Goal: Transaction & Acquisition: Purchase product/service

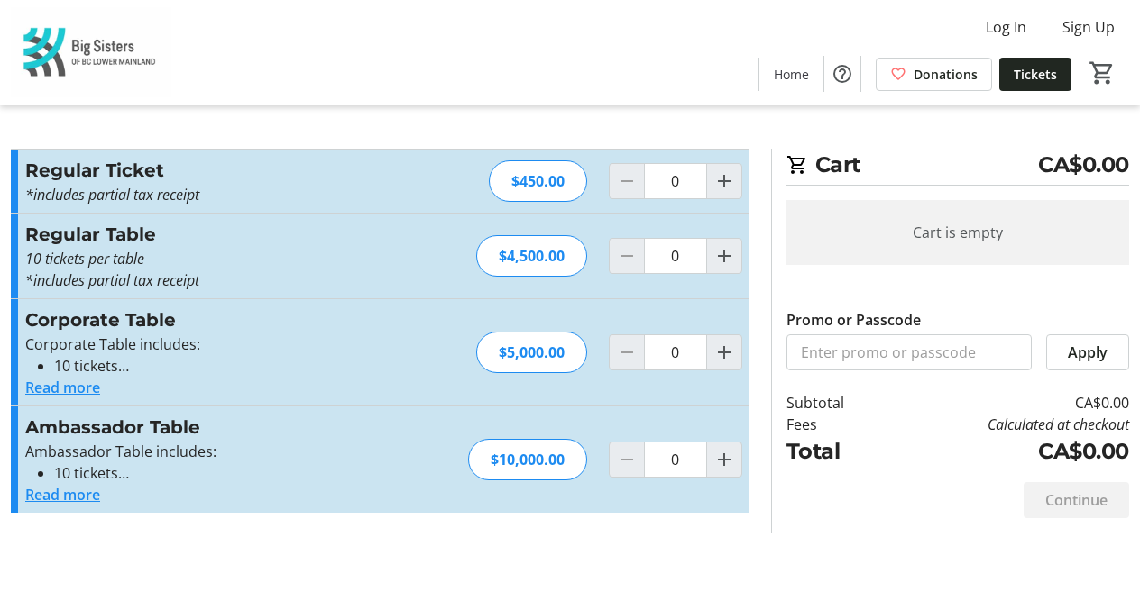
click at [79, 389] on button "Read more" at bounding box center [62, 388] width 75 height 22
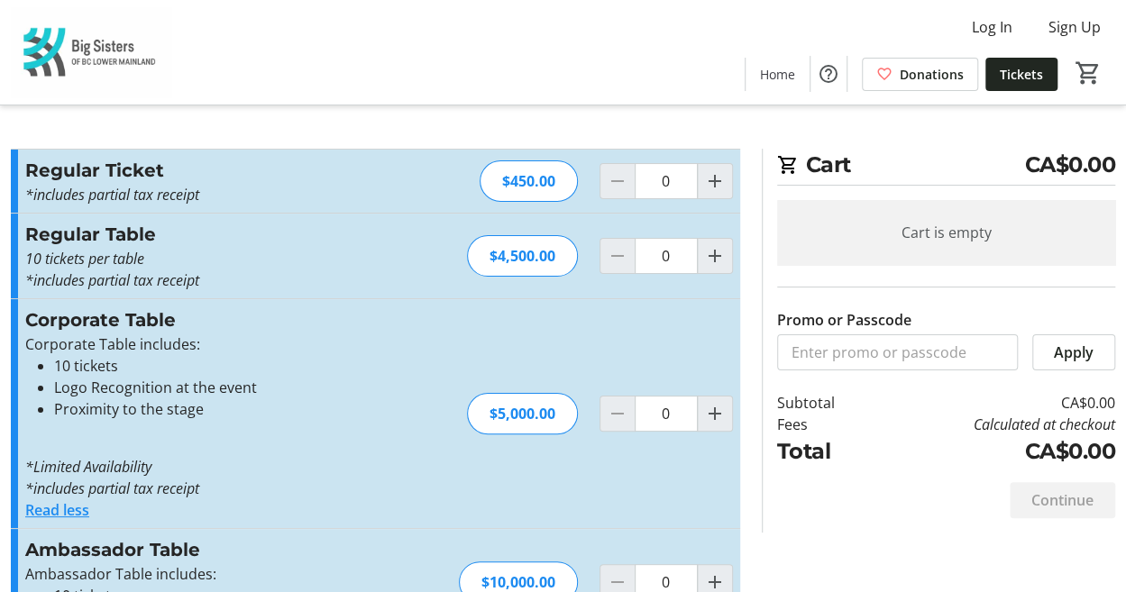
click at [311, 259] on p "10 tickets per table" at bounding box center [222, 259] width 394 height 22
click at [721, 255] on mat-icon "Increment by one" at bounding box center [715, 256] width 22 height 22
type input "1"
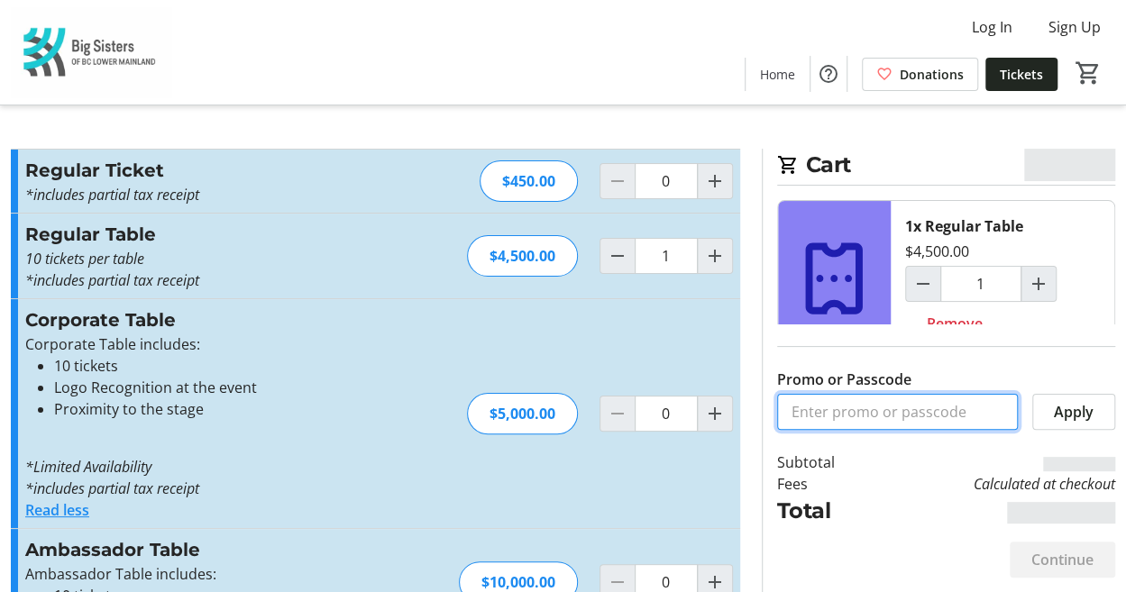
click at [845, 423] on input "Promo or Passcode" at bounding box center [897, 412] width 241 height 36
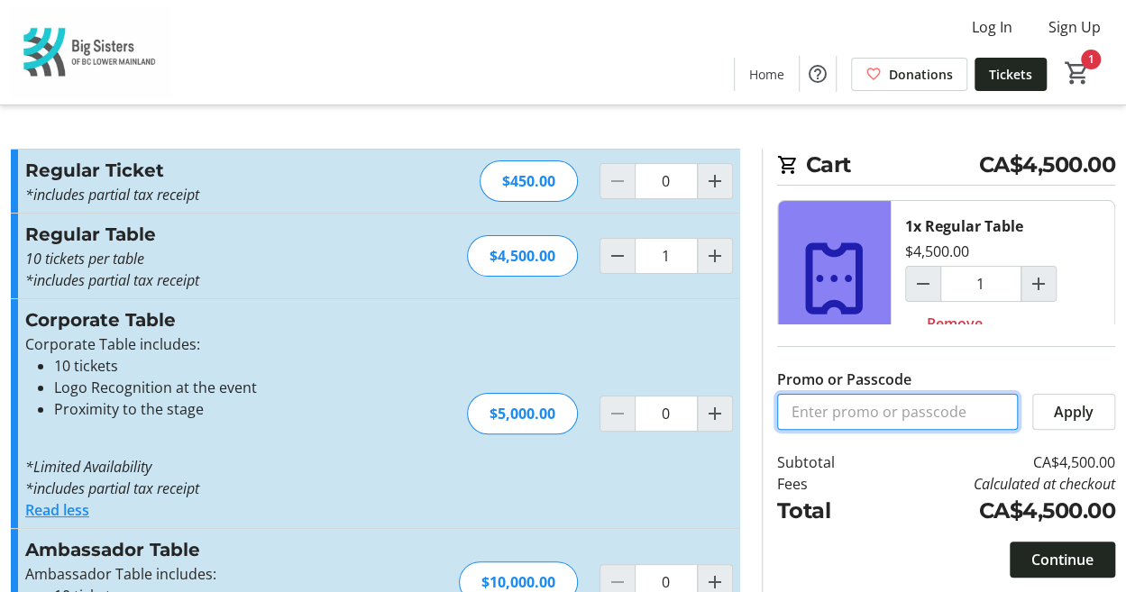
paste input "VIP_Pricing_Tables"
type input "VIP_Pricing_Tables"
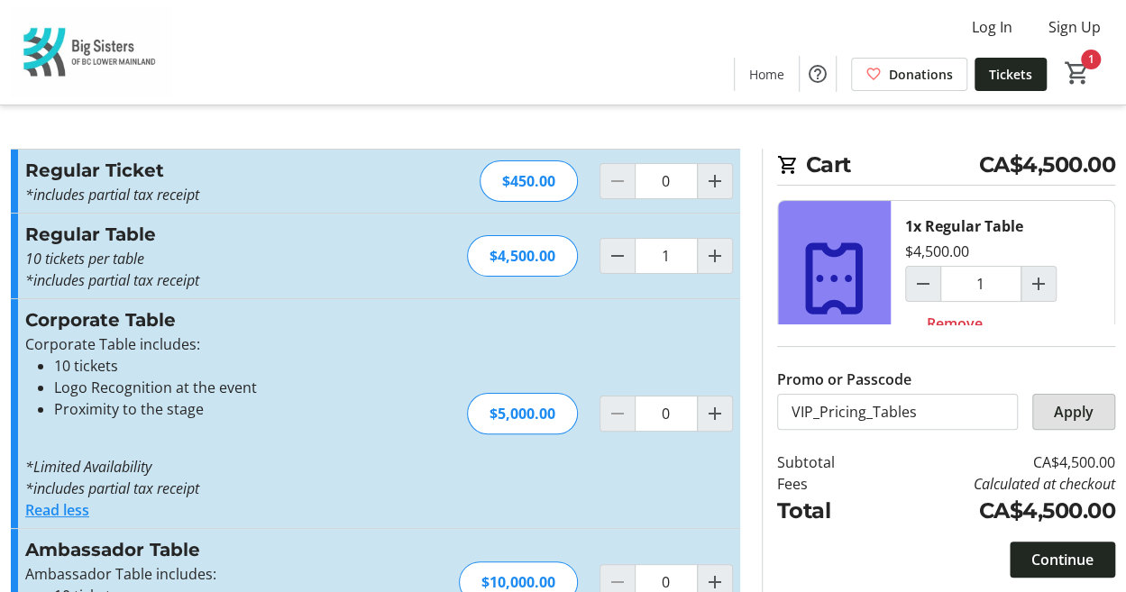
click at [1059, 404] on span "Apply" at bounding box center [1074, 412] width 40 height 22
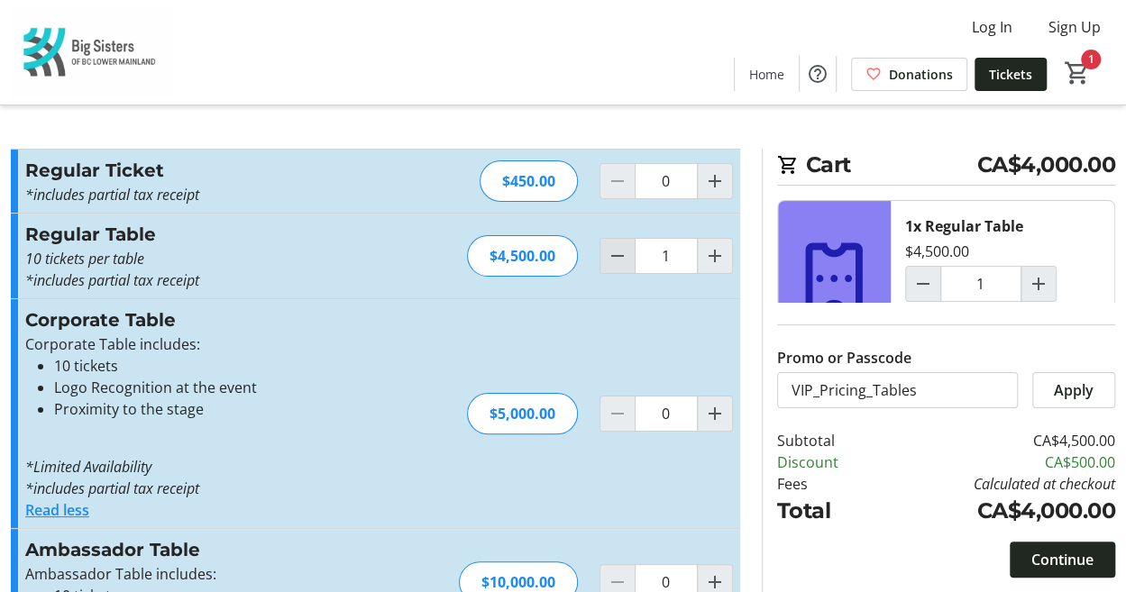
click at [608, 258] on mat-icon "Decrement by one" at bounding box center [618, 256] width 22 height 22
type input "0"
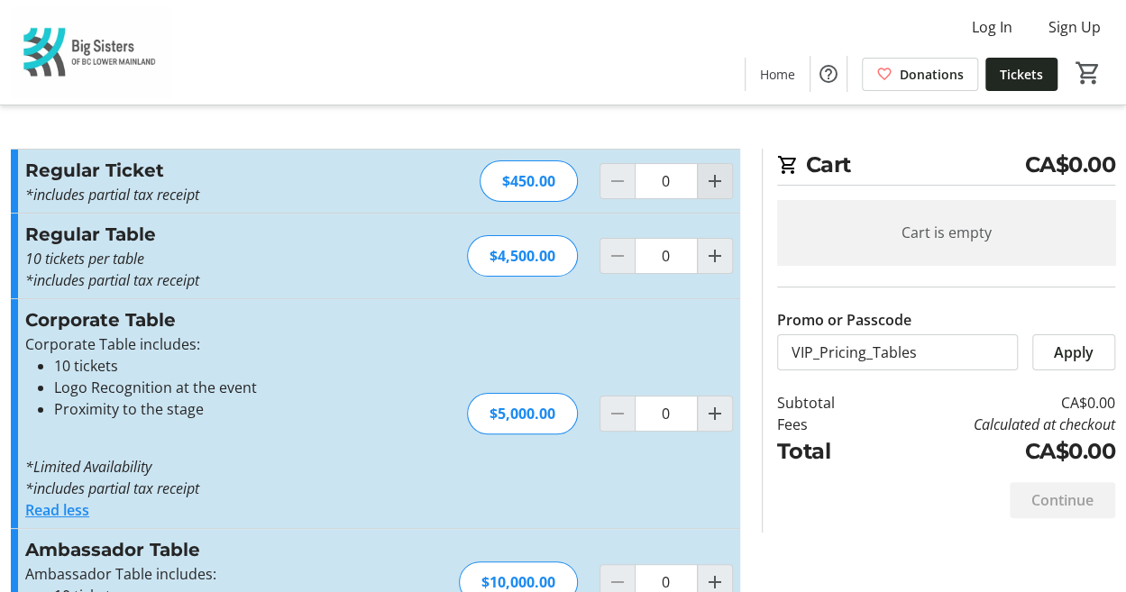
click at [725, 181] on mat-icon "Increment by one" at bounding box center [715, 181] width 22 height 22
type input "1"
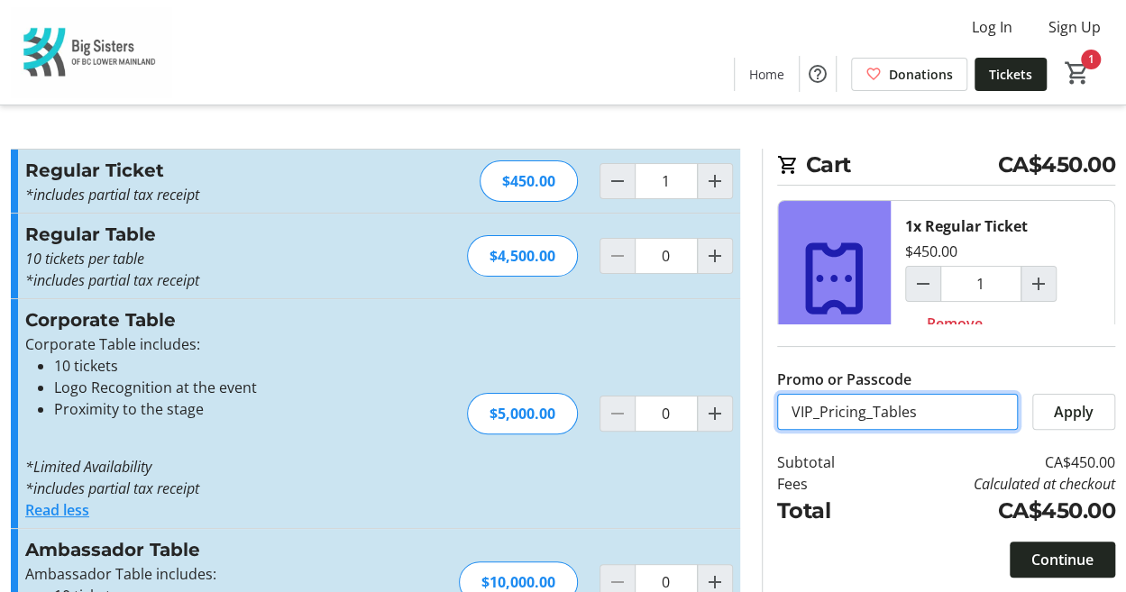
drag, startPoint x: 922, startPoint y: 411, endPoint x: 675, endPoint y: 413, distance: 248.0
click at [675, 413] on div "Promo or Passcode Apply Regular Ticket *includes partial tax receipt Read more …" at bounding box center [563, 403] width 1126 height 509
paste input "icket"
type input "VIP_Pricing_Tickets"
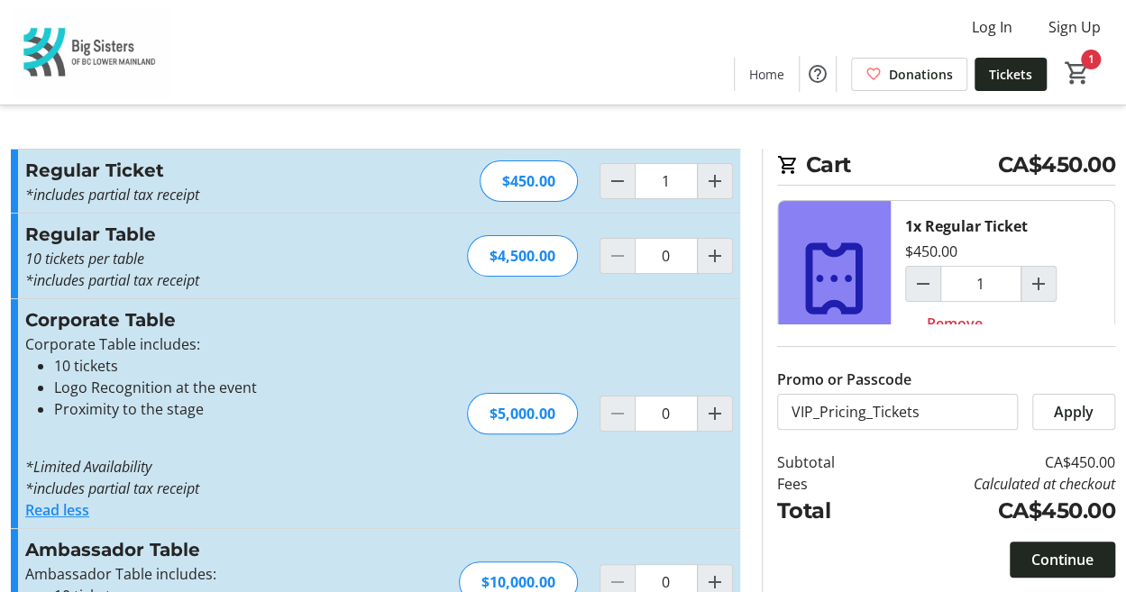
click at [1072, 421] on span "Apply" at bounding box center [1074, 412] width 40 height 22
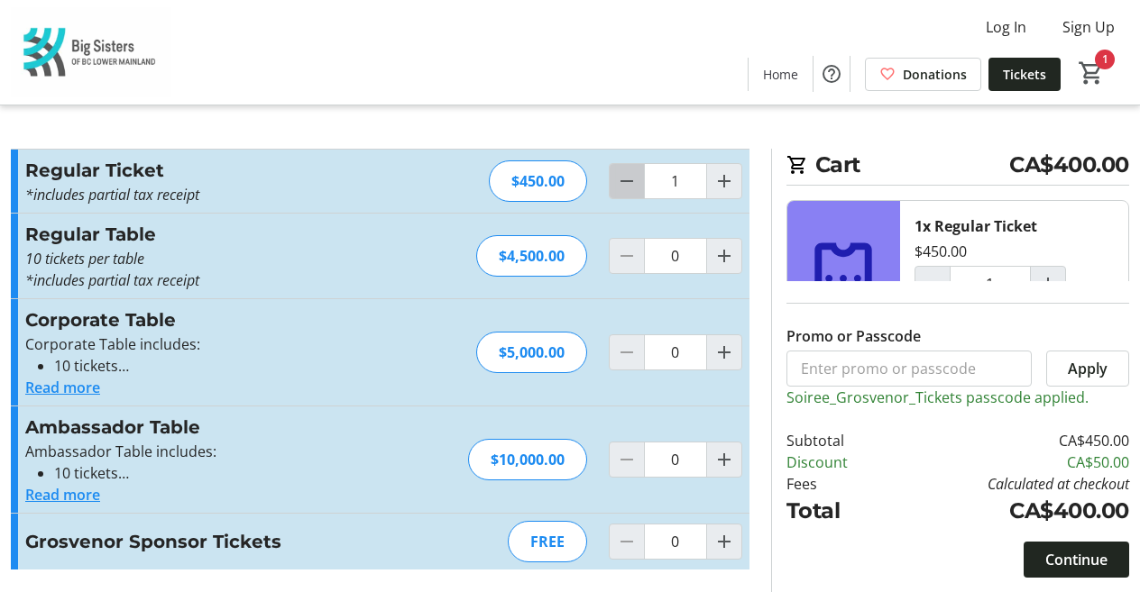
click at [619, 184] on mat-icon "Decrement by one" at bounding box center [627, 181] width 22 height 22
type input "0"
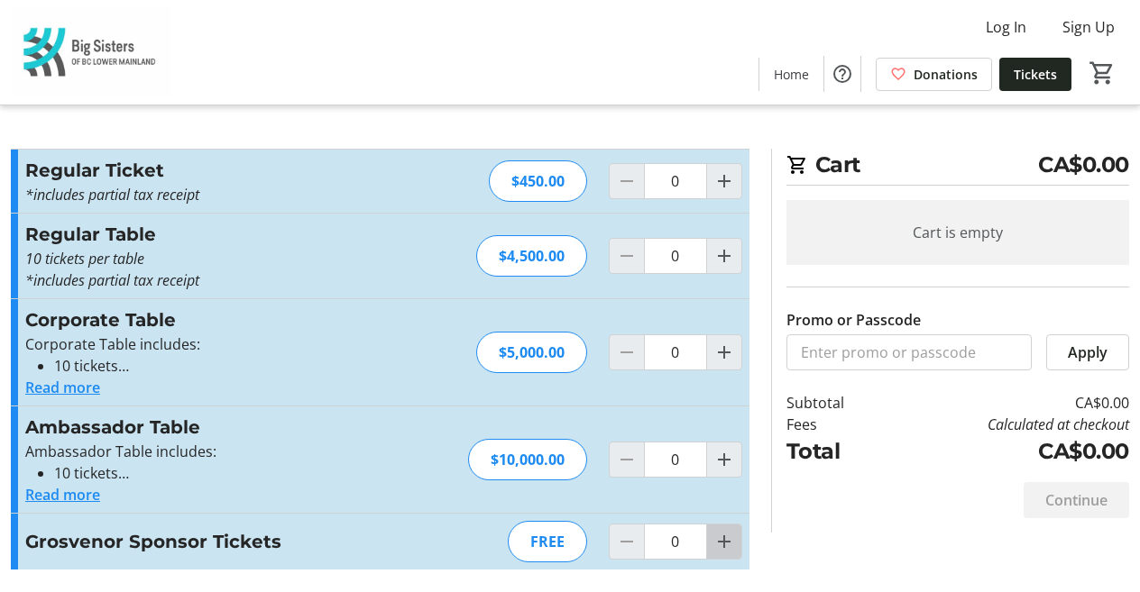
click at [730, 540] on mat-icon "Increment by one" at bounding box center [724, 542] width 22 height 22
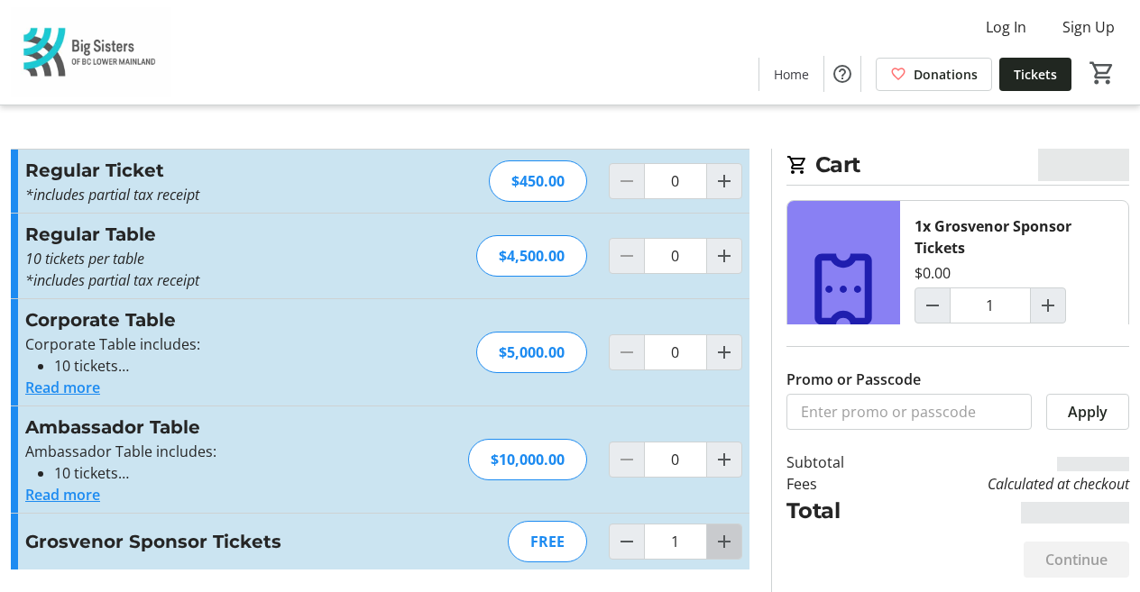
click at [725, 538] on mat-icon "Increment by one" at bounding box center [724, 542] width 22 height 22
type input "2"
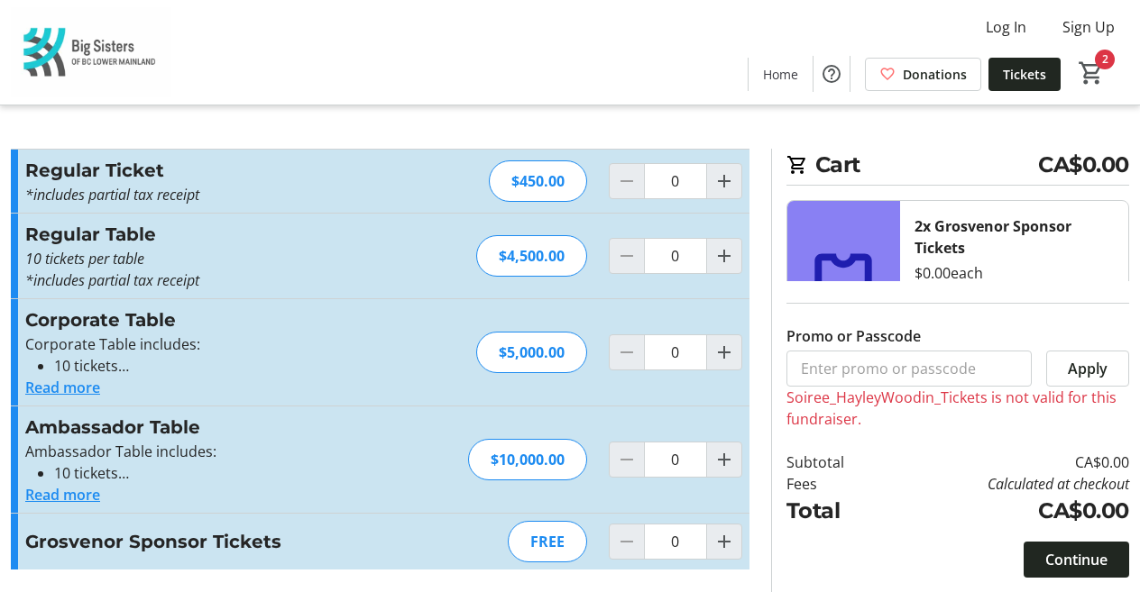
type input "2"
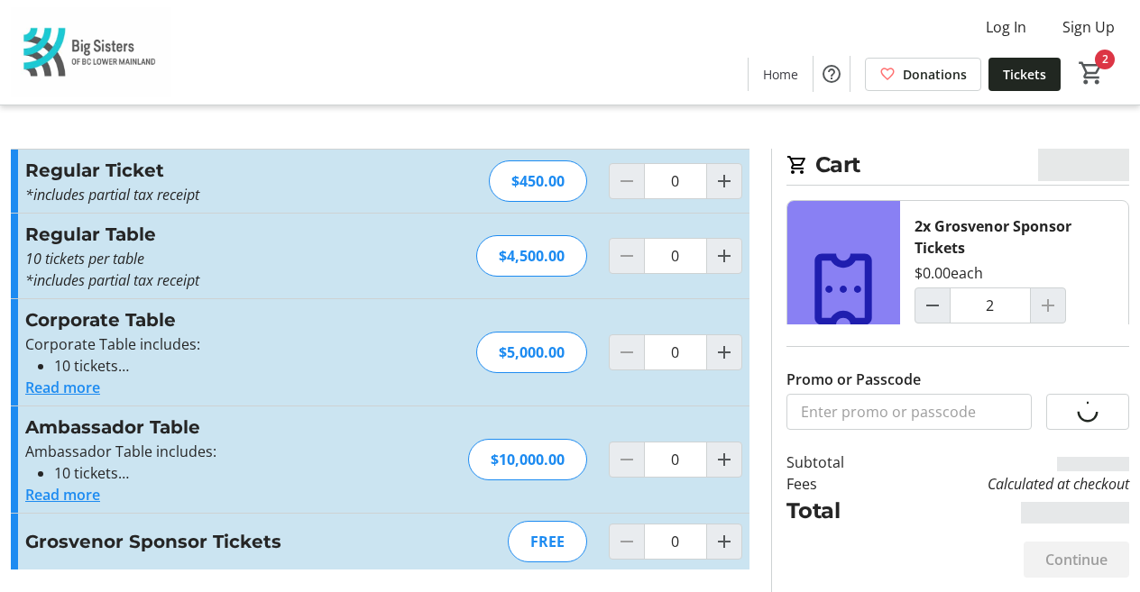
type input "2"
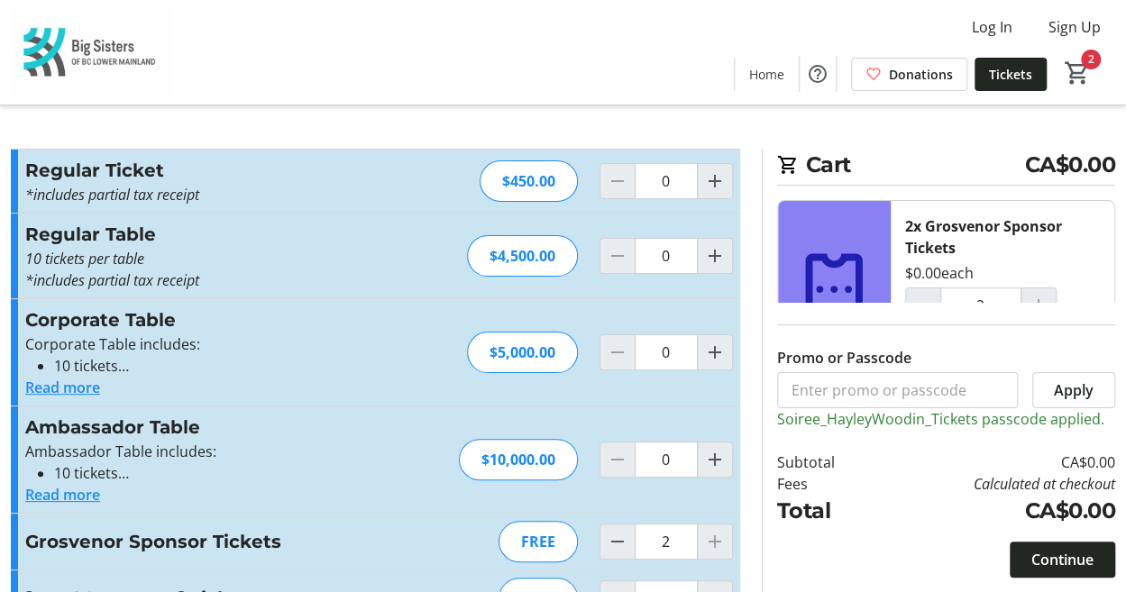
scroll to position [52, 0]
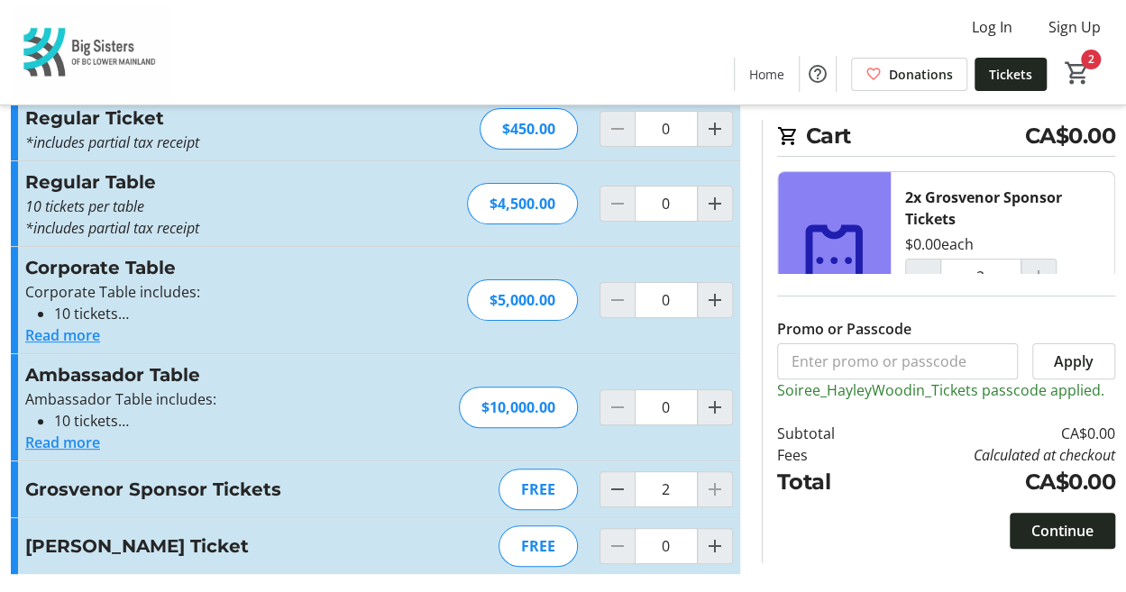
click at [718, 538] on mat-icon "Increment by one" at bounding box center [715, 547] width 22 height 22
click at [718, 537] on mat-icon "Increment by one" at bounding box center [715, 547] width 22 height 22
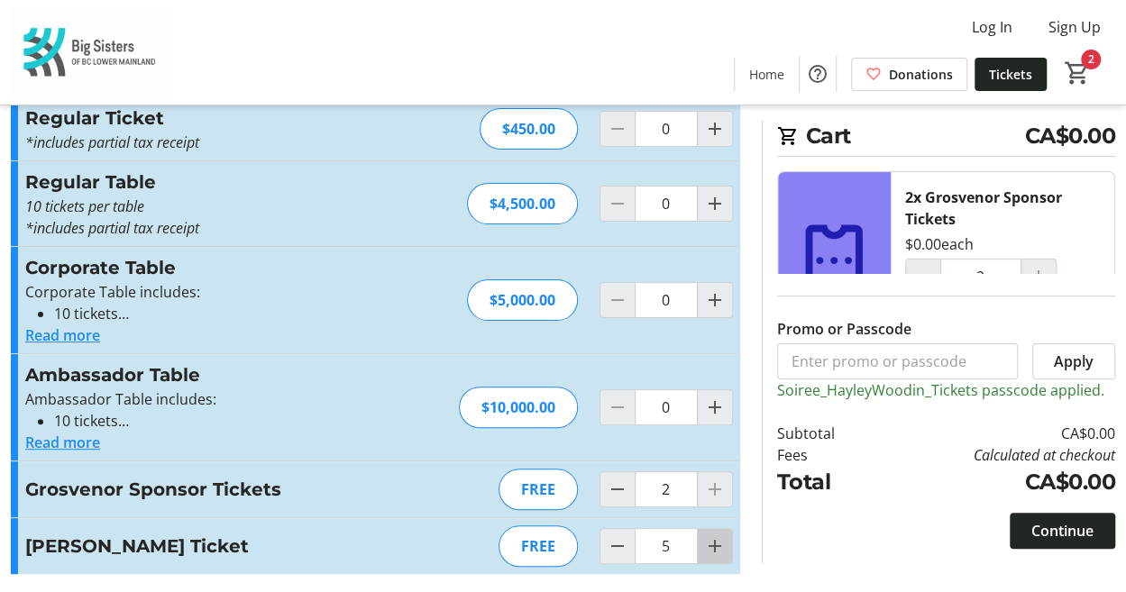
click at [718, 537] on mat-icon "Increment by one" at bounding box center [715, 547] width 22 height 22
click at [720, 529] on span "Increment by one" at bounding box center [715, 546] width 34 height 34
type input "8"
click at [721, 528] on div at bounding box center [715, 546] width 36 height 36
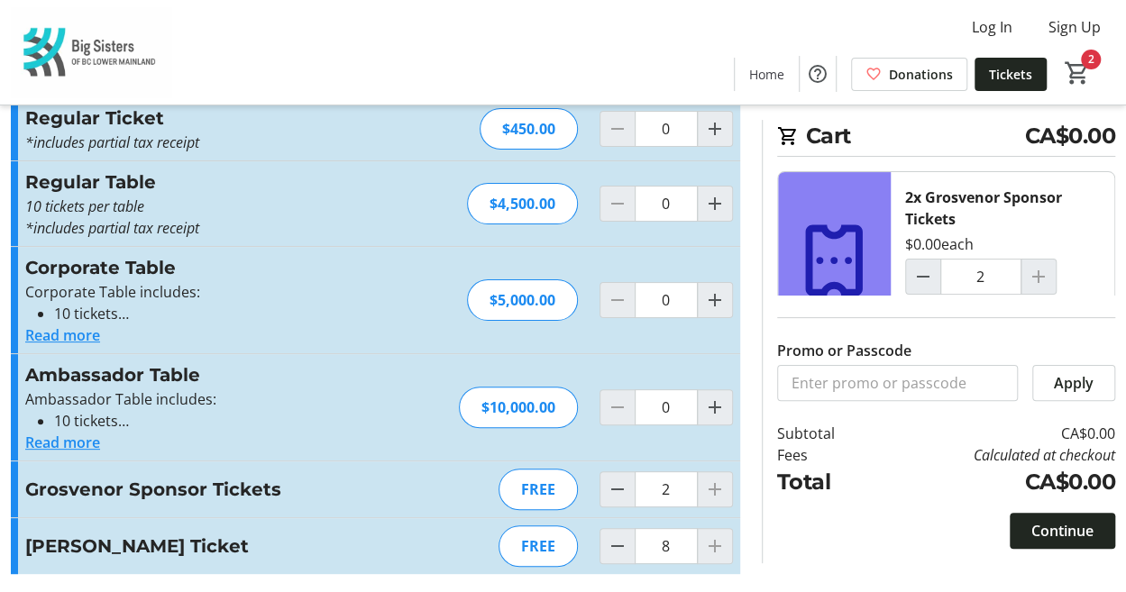
click at [721, 528] on div at bounding box center [715, 546] width 36 height 36
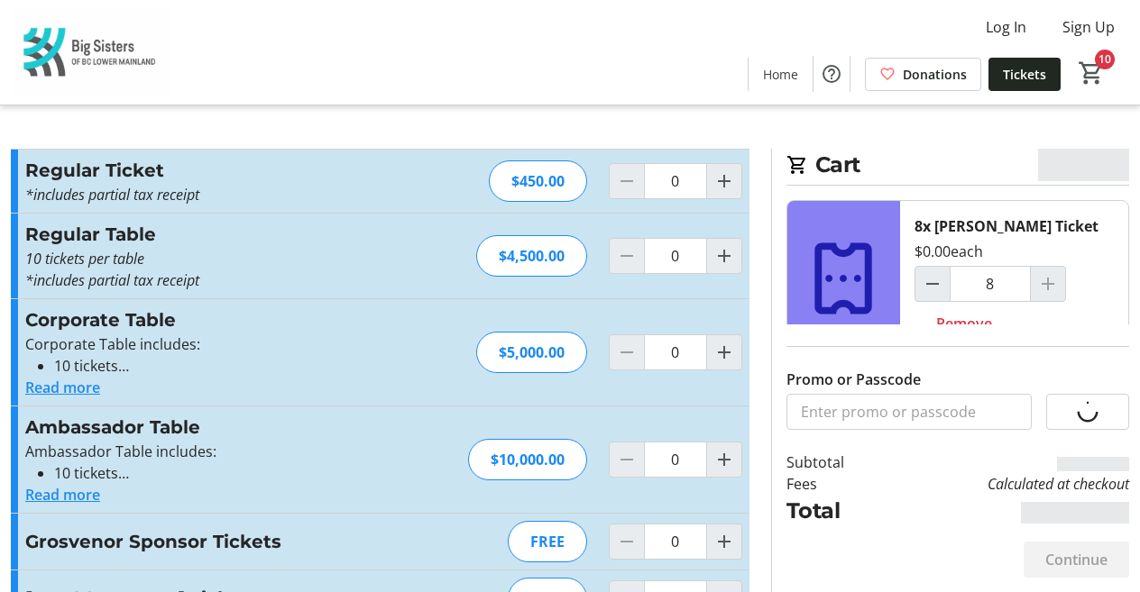
type input "2"
type input "8"
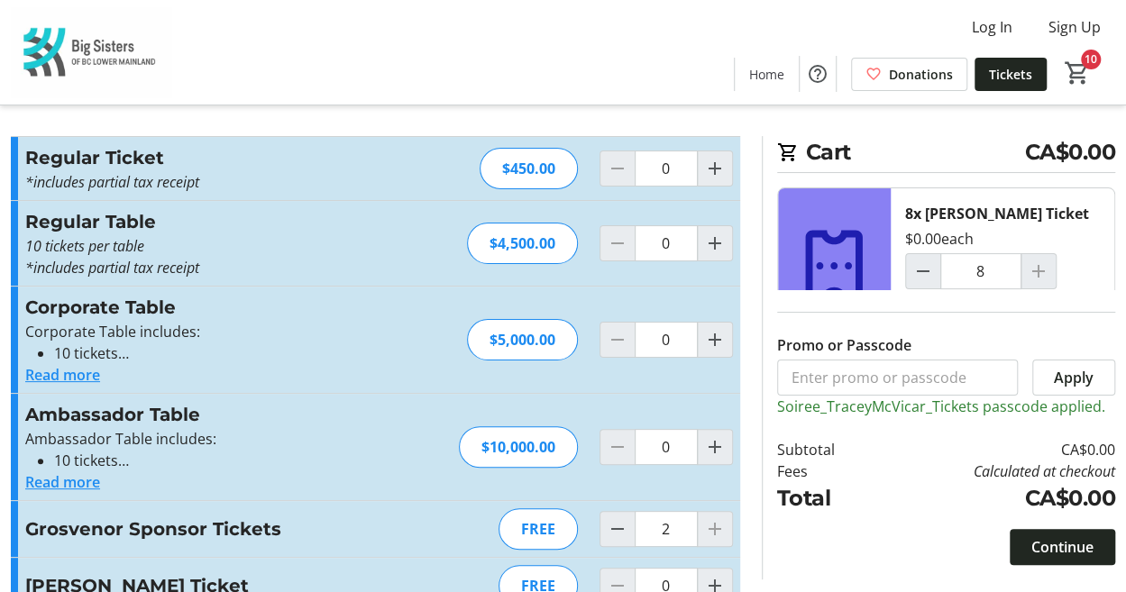
scroll to position [108, 0]
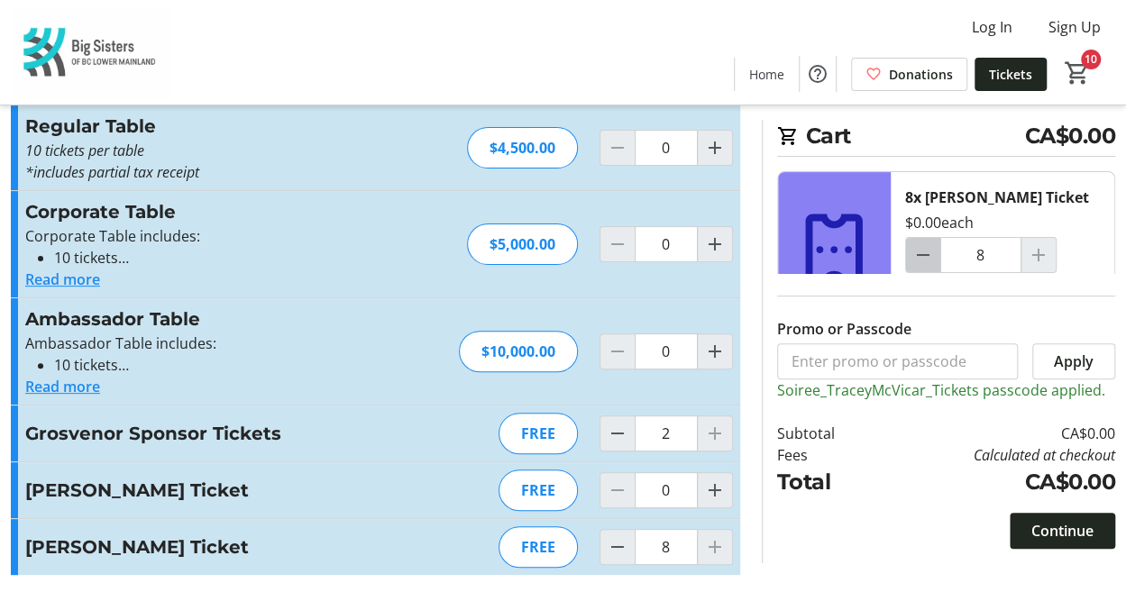
click at [920, 258] on mat-icon "Decrement by one" at bounding box center [924, 255] width 22 height 22
click at [921, 256] on mat-icon "Decrement by one" at bounding box center [924, 255] width 22 height 22
click at [923, 253] on mat-icon "Decrement by one" at bounding box center [924, 255] width 22 height 22
click at [923, 252] on mat-icon "Decrement by one" at bounding box center [924, 255] width 22 height 22
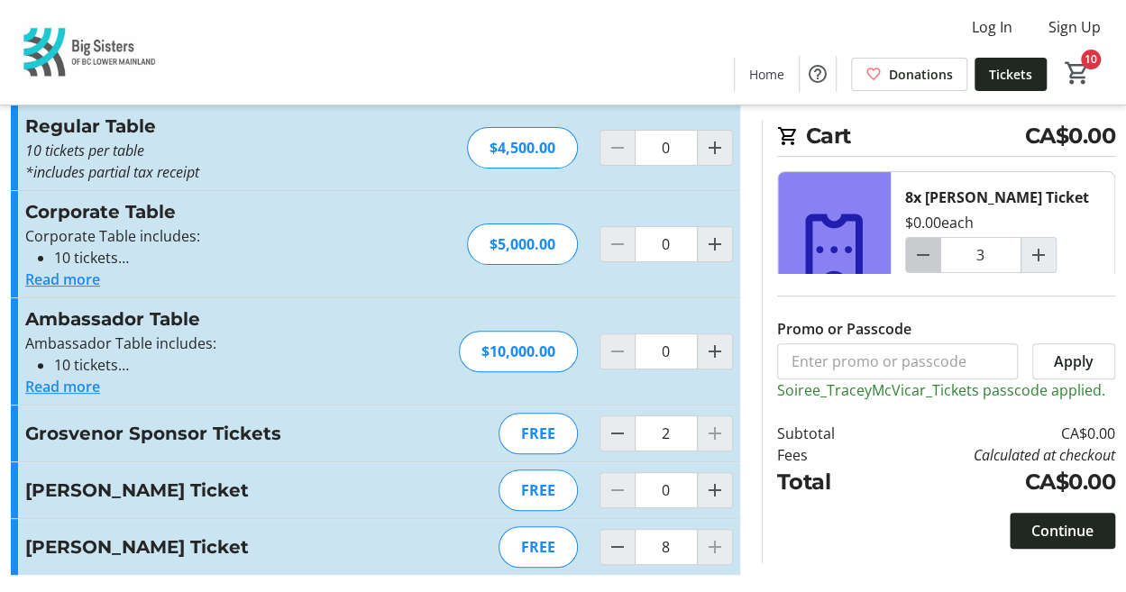
click at [923, 252] on mat-icon "Decrement by one" at bounding box center [924, 255] width 22 height 22
click at [924, 251] on mat-icon "Decrement by one" at bounding box center [924, 255] width 22 height 22
click at [926, 247] on mat-icon "Decrement by one" at bounding box center [924, 255] width 22 height 22
type input "0"
click at [926, 246] on div at bounding box center [923, 255] width 36 height 36
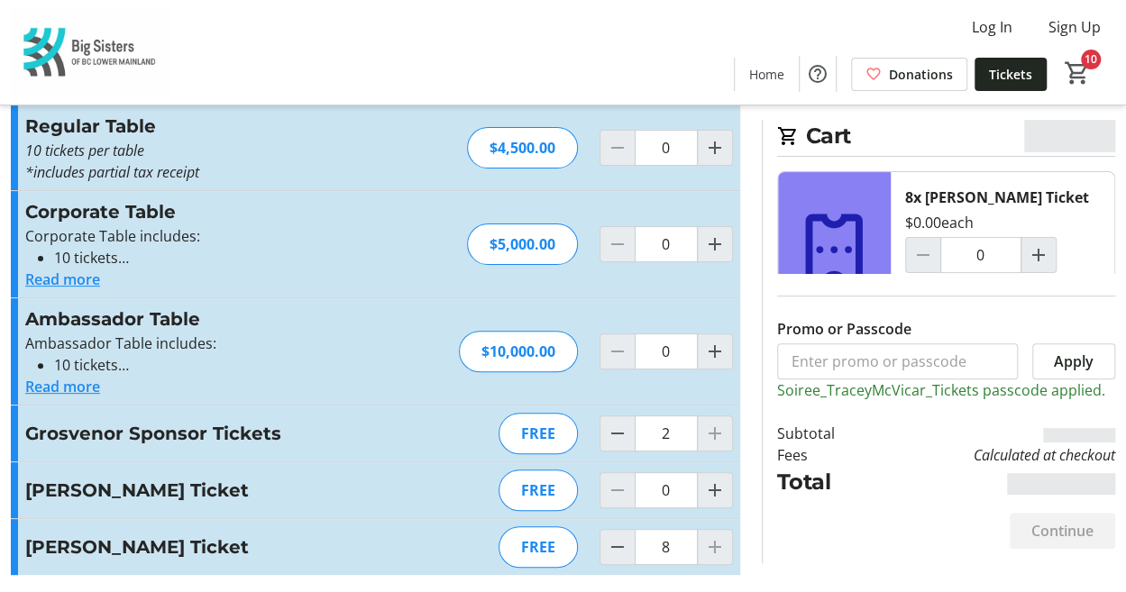
type input "0"
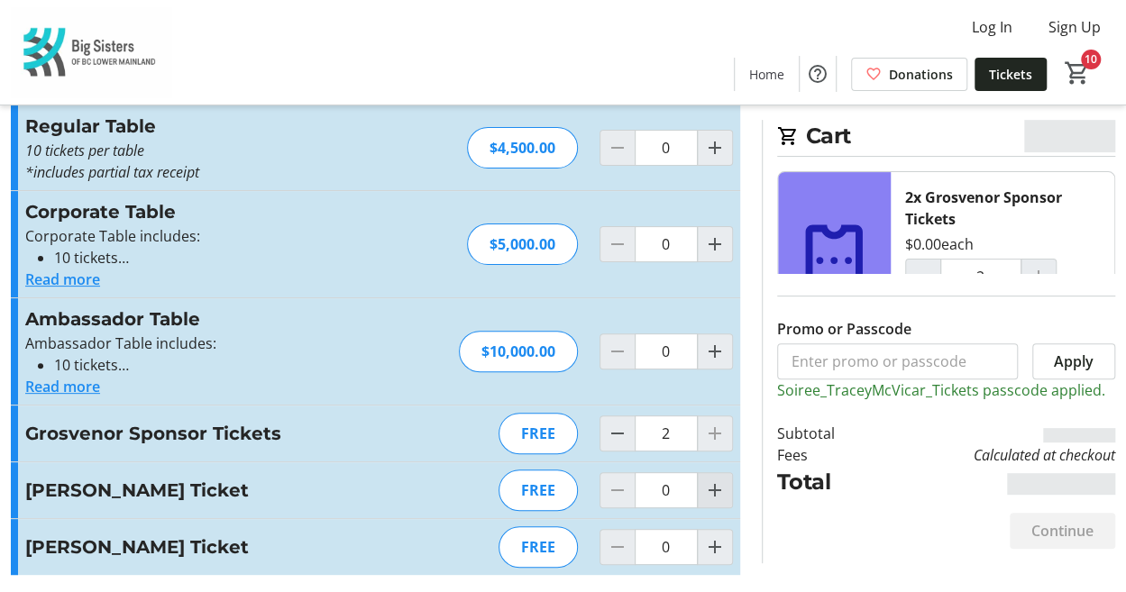
click at [724, 482] on mat-icon "Increment by one" at bounding box center [715, 491] width 22 height 22
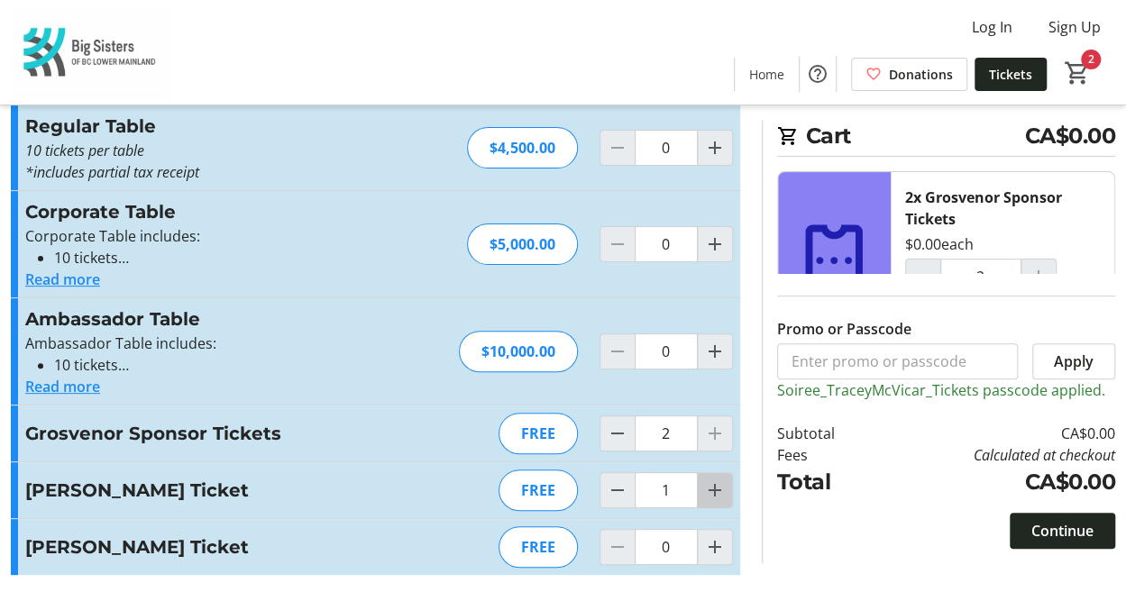
click at [724, 482] on mat-icon "Increment by one" at bounding box center [715, 491] width 22 height 22
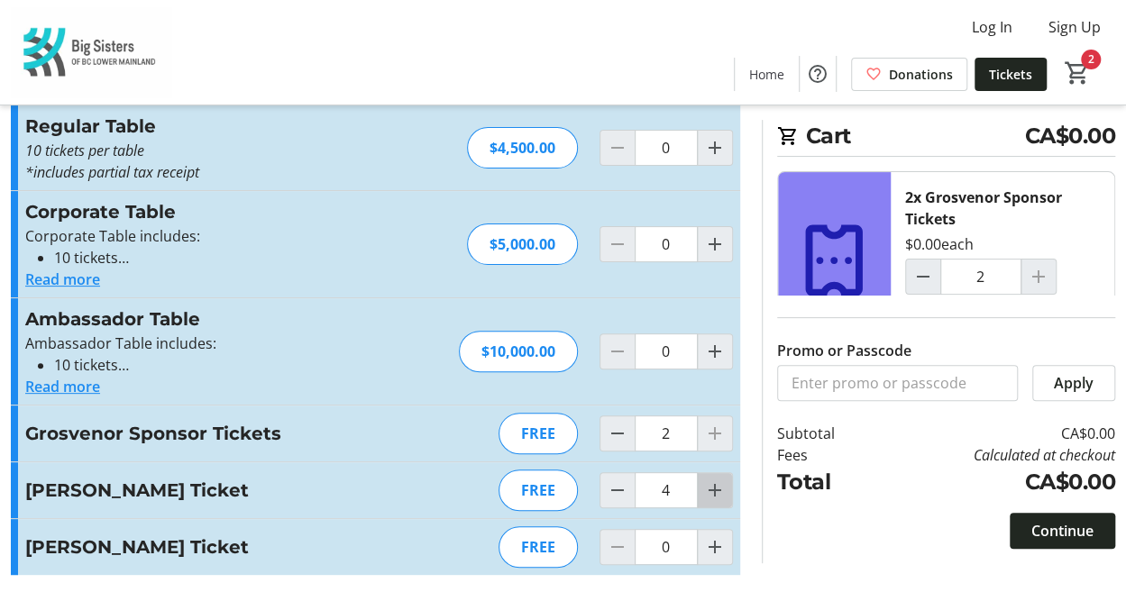
click at [724, 482] on mat-icon "Increment by one" at bounding box center [715, 491] width 22 height 22
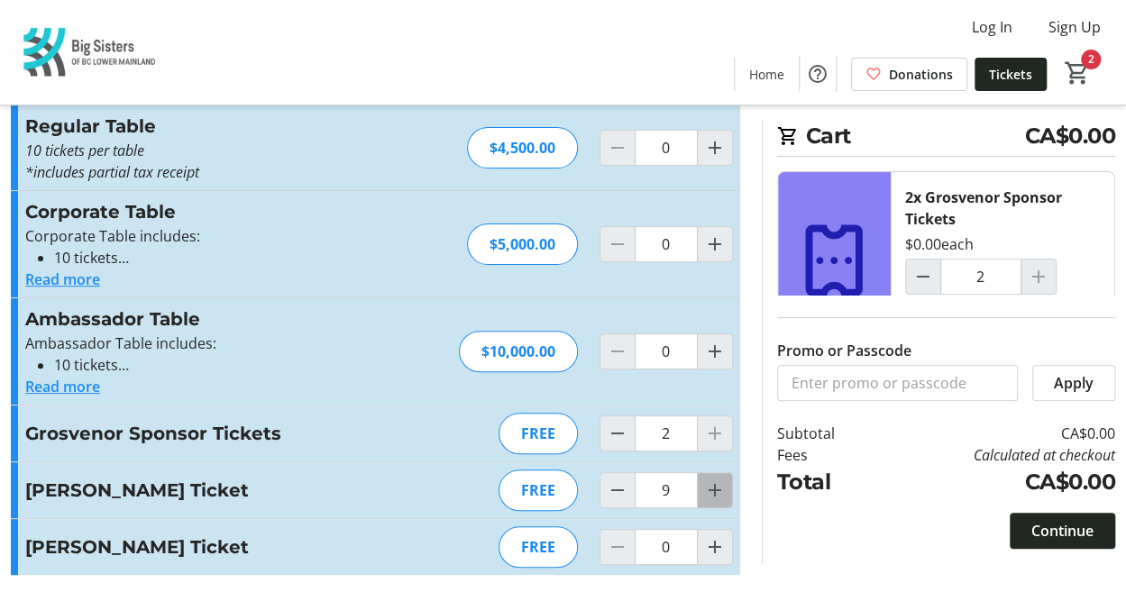
click at [724, 482] on mat-icon "Increment by one" at bounding box center [715, 491] width 22 height 22
type input "10"
click at [724, 482] on div at bounding box center [715, 491] width 36 height 36
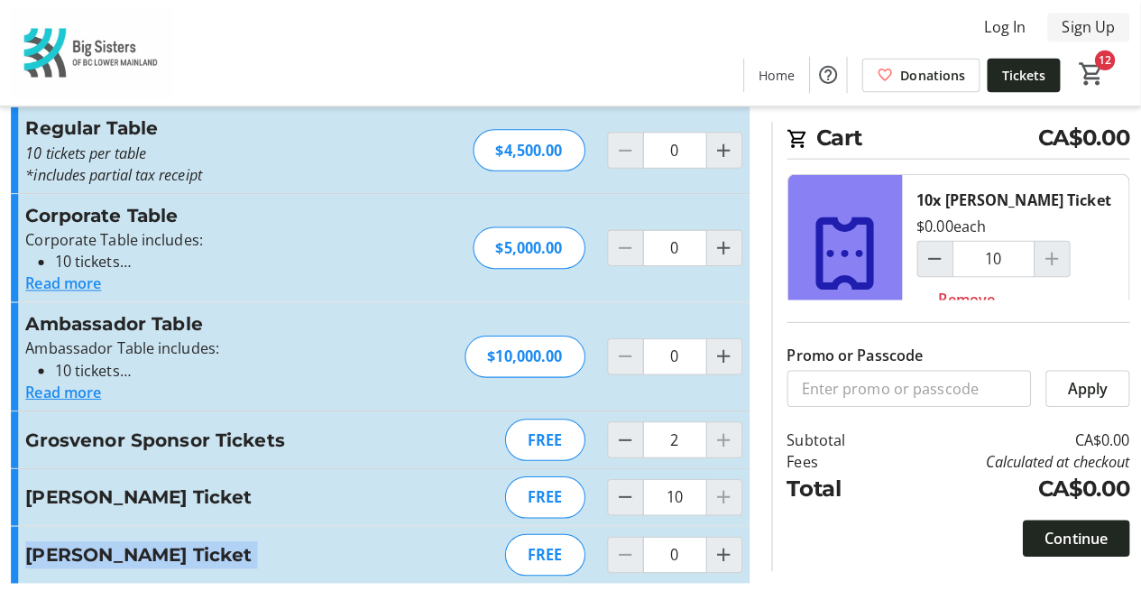
scroll to position [101, 0]
